Goal: Information Seeking & Learning: Learn about a topic

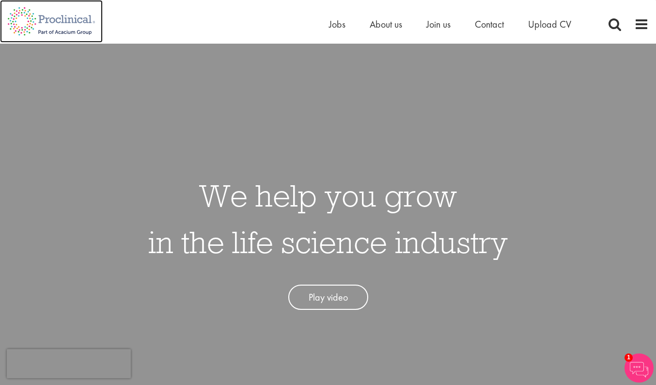
click at [20, 24] on img at bounding box center [51, 21] width 103 height 43
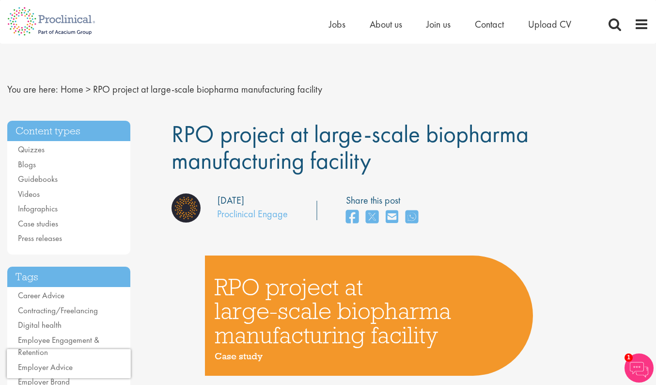
click at [104, 91] on span "RPO project at large-scale biopharma manufacturing facility" at bounding box center [207, 89] width 229 height 13
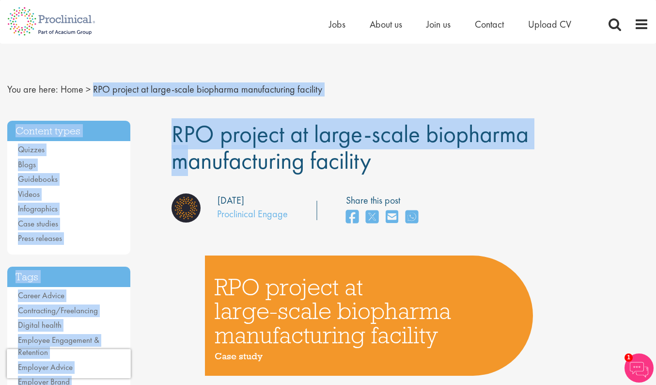
drag, startPoint x: 91, startPoint y: 88, endPoint x: 406, endPoint y: 139, distance: 319.3
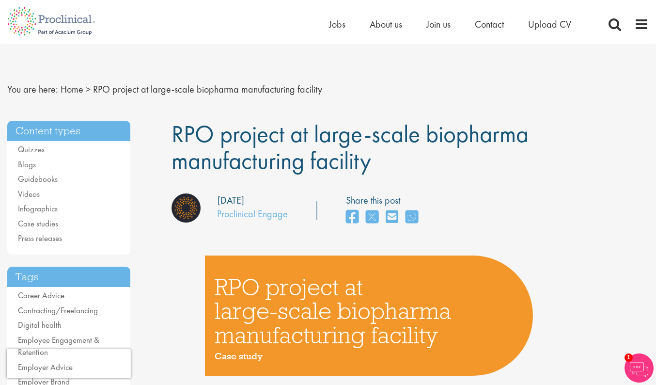
click at [395, 165] on h1 "RPO project at large-scale biopharma manufacturing facility" at bounding box center [410, 147] width 478 height 53
click at [380, 25] on span "About us" at bounding box center [386, 24] width 32 height 13
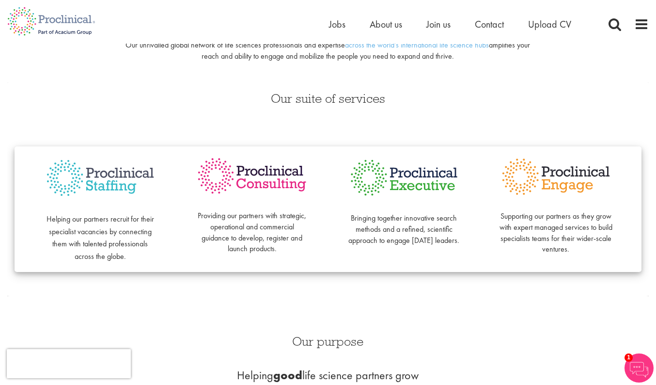
scroll to position [216, 0]
